Goal: Task Accomplishment & Management: Use online tool/utility

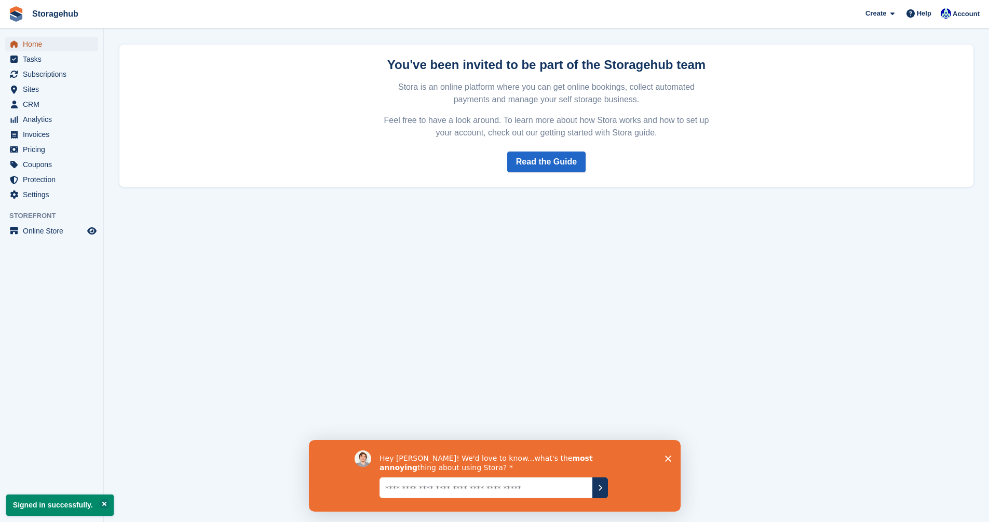
click at [35, 44] on span "Home" at bounding box center [54, 44] width 62 height 15
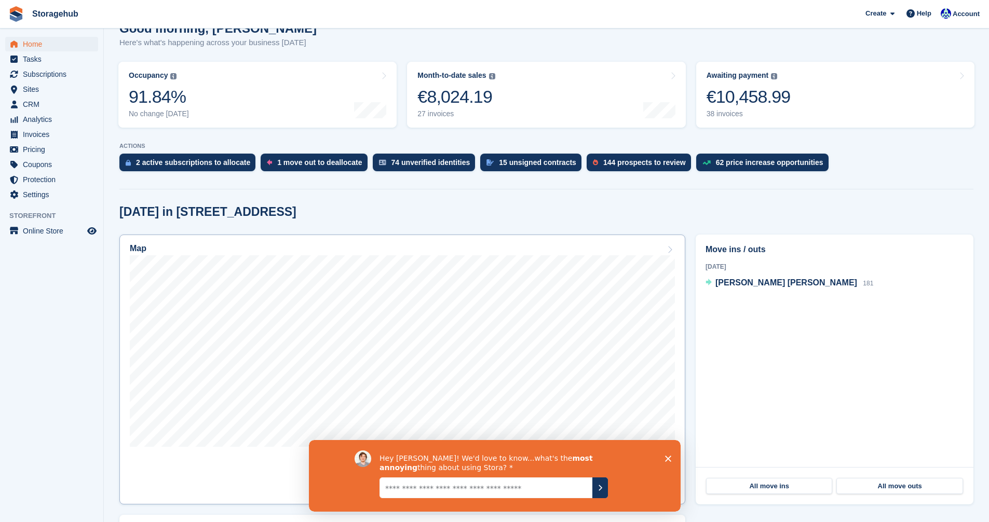
scroll to position [104, 0]
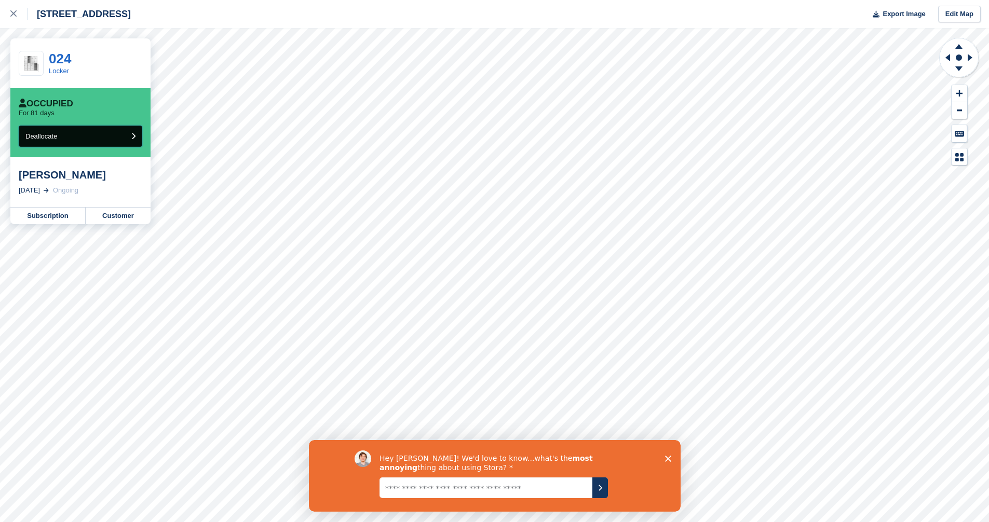
click at [136, 132] on button "Deallocate" at bounding box center [81, 136] width 124 height 21
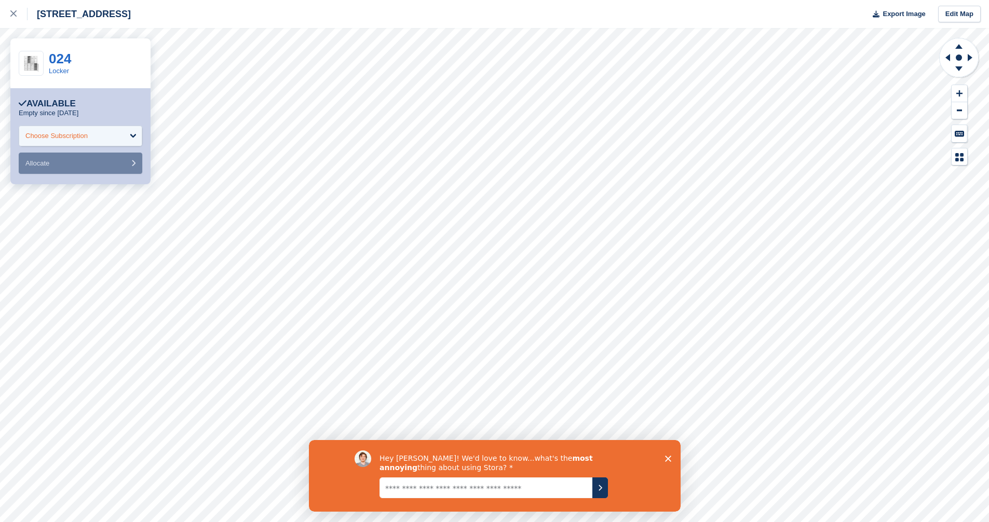
click at [110, 129] on div "Choose Subscription" at bounding box center [81, 136] width 124 height 21
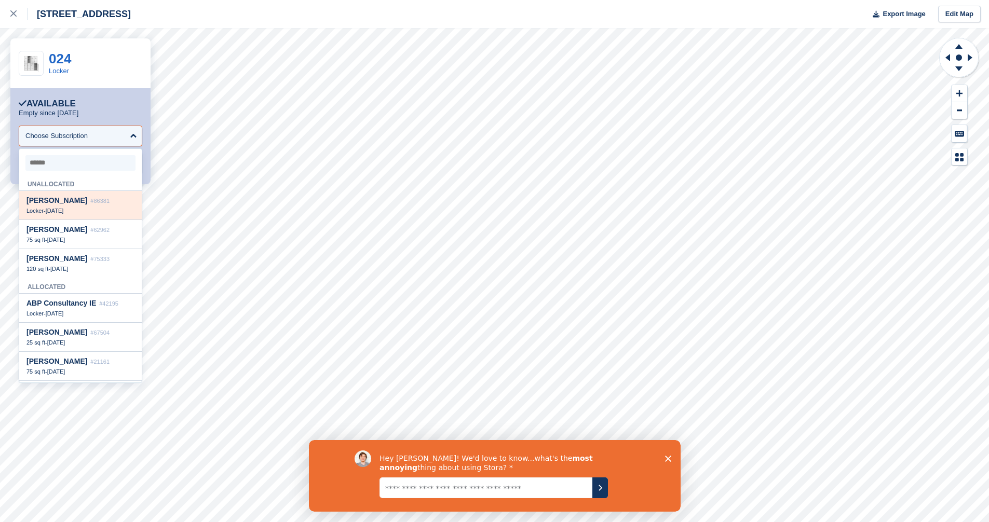
click at [73, 213] on div "Locker - 19 May" at bounding box center [80, 210] width 108 height 7
select select "*****"
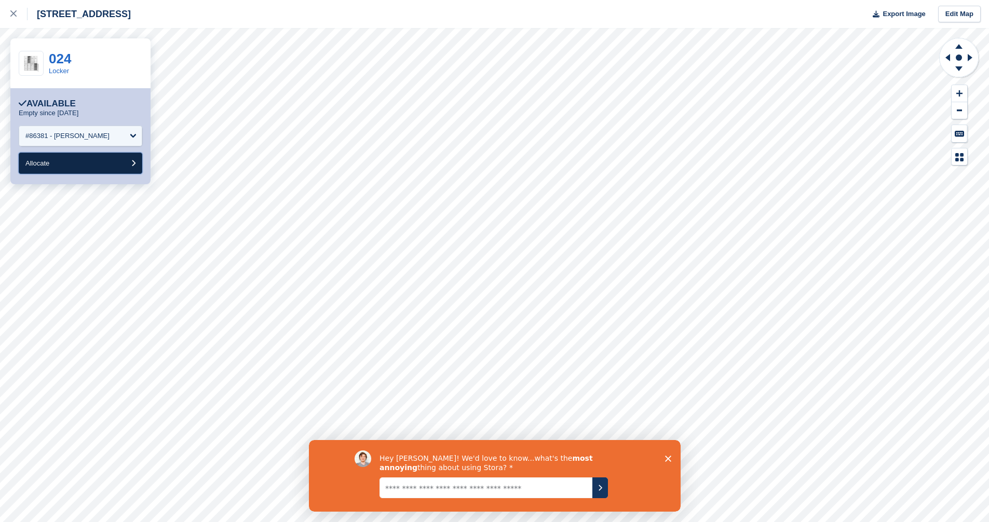
click at [95, 171] on button "Allocate" at bounding box center [81, 163] width 124 height 21
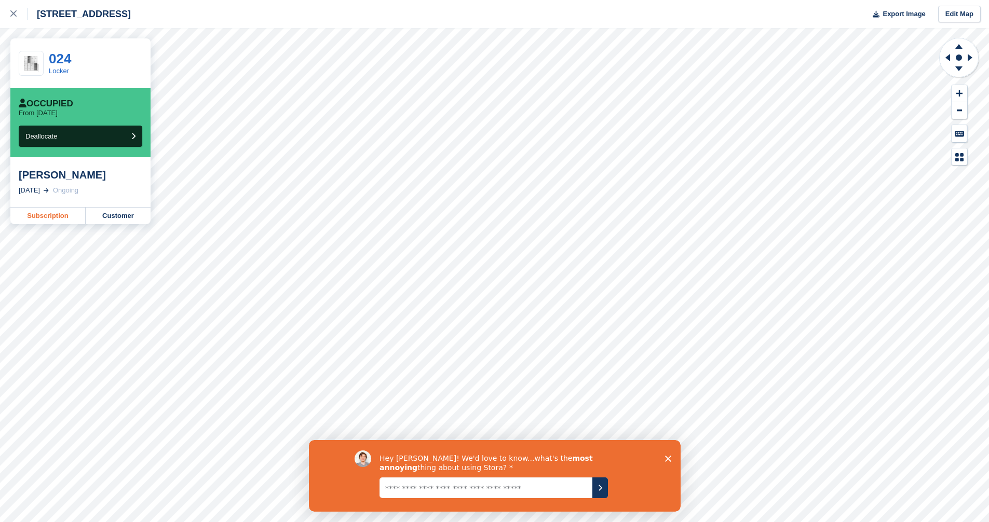
click at [63, 213] on link "Subscription" at bounding box center [47, 216] width 75 height 17
click at [665, 457] on icon "Close survey" at bounding box center [668, 458] width 6 height 6
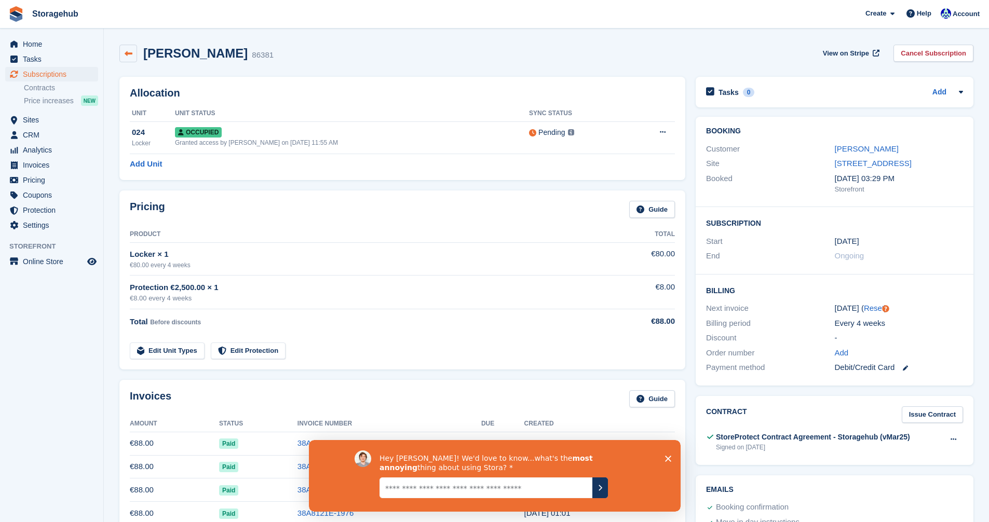
click at [127, 56] on icon at bounding box center [129, 54] width 8 height 8
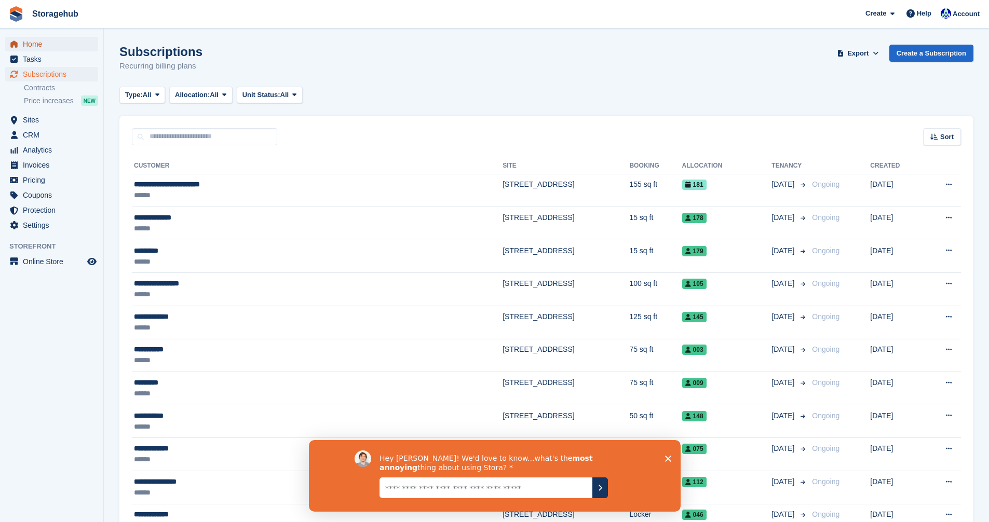
click at [45, 43] on span "Home" at bounding box center [54, 44] width 62 height 15
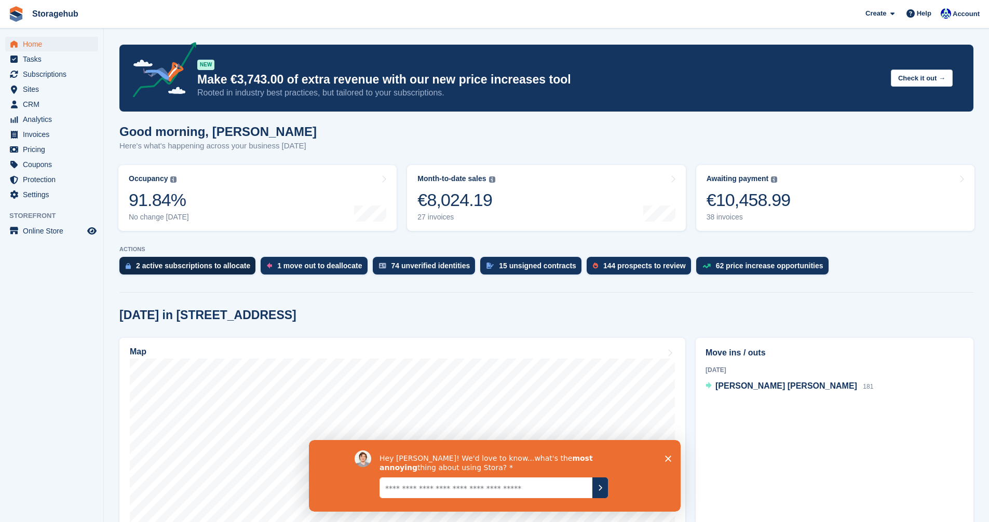
click at [177, 265] on div "2 active subscriptions to allocate" at bounding box center [193, 266] width 114 height 8
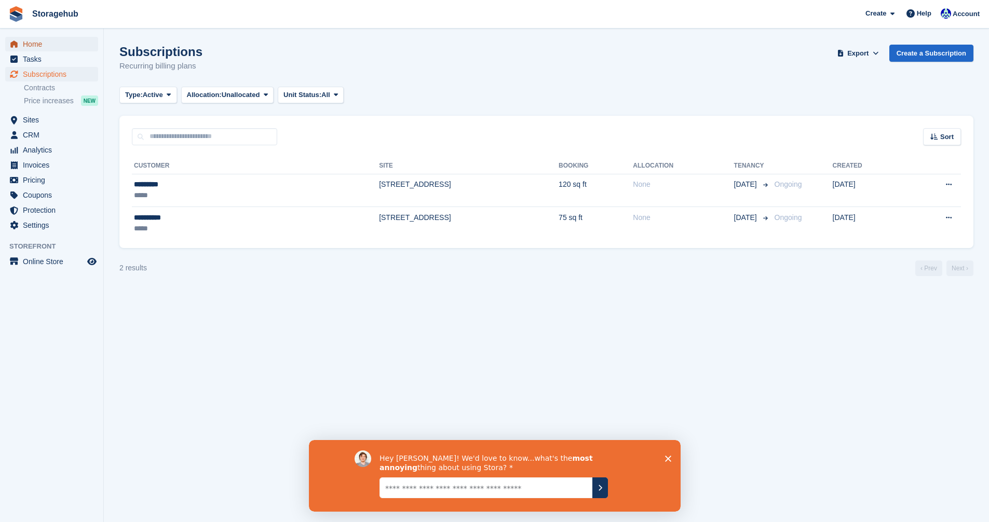
click at [35, 48] on span "Home" at bounding box center [54, 44] width 62 height 15
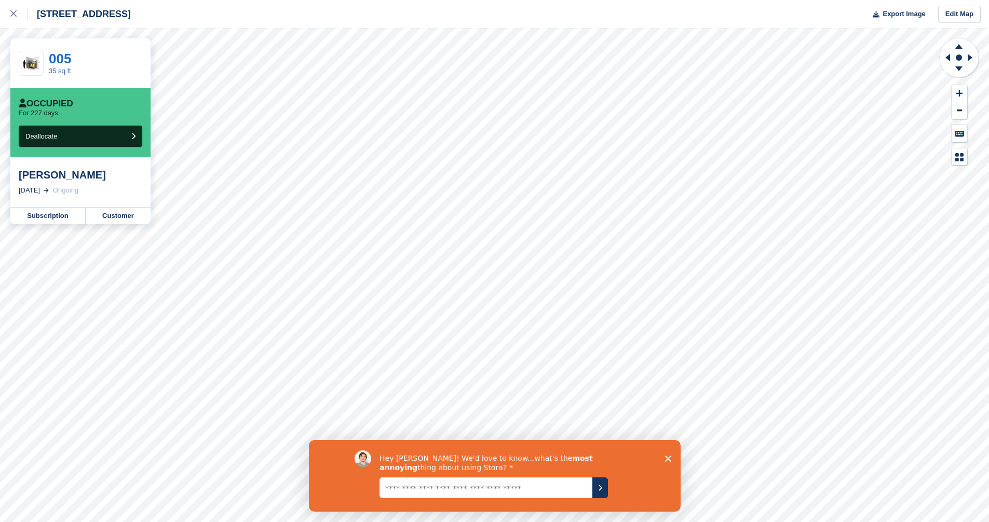
click at [124, 110] on div "[STREET_ADDRESS] Export Image Edit Map 005 35 sq ft Occupied For 227 days Deall…" at bounding box center [494, 261] width 989 height 522
